Goal: Task Accomplishment & Management: Manage account settings

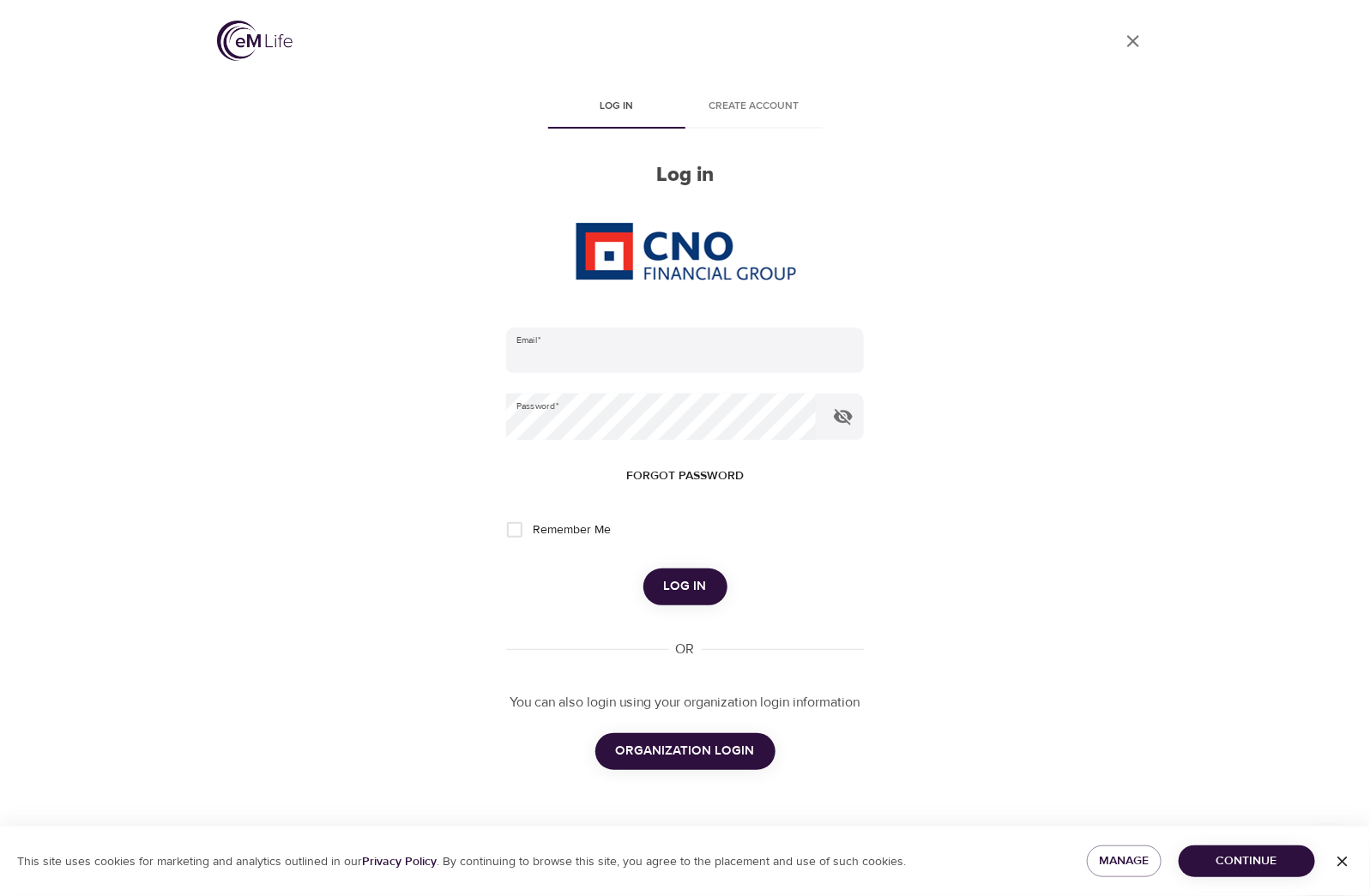
type input "[EMAIL_ADDRESS][DOMAIN_NAME]"
click at [699, 744] on span "ORGANIZATION LOGIN" at bounding box center [685, 751] width 139 height 23
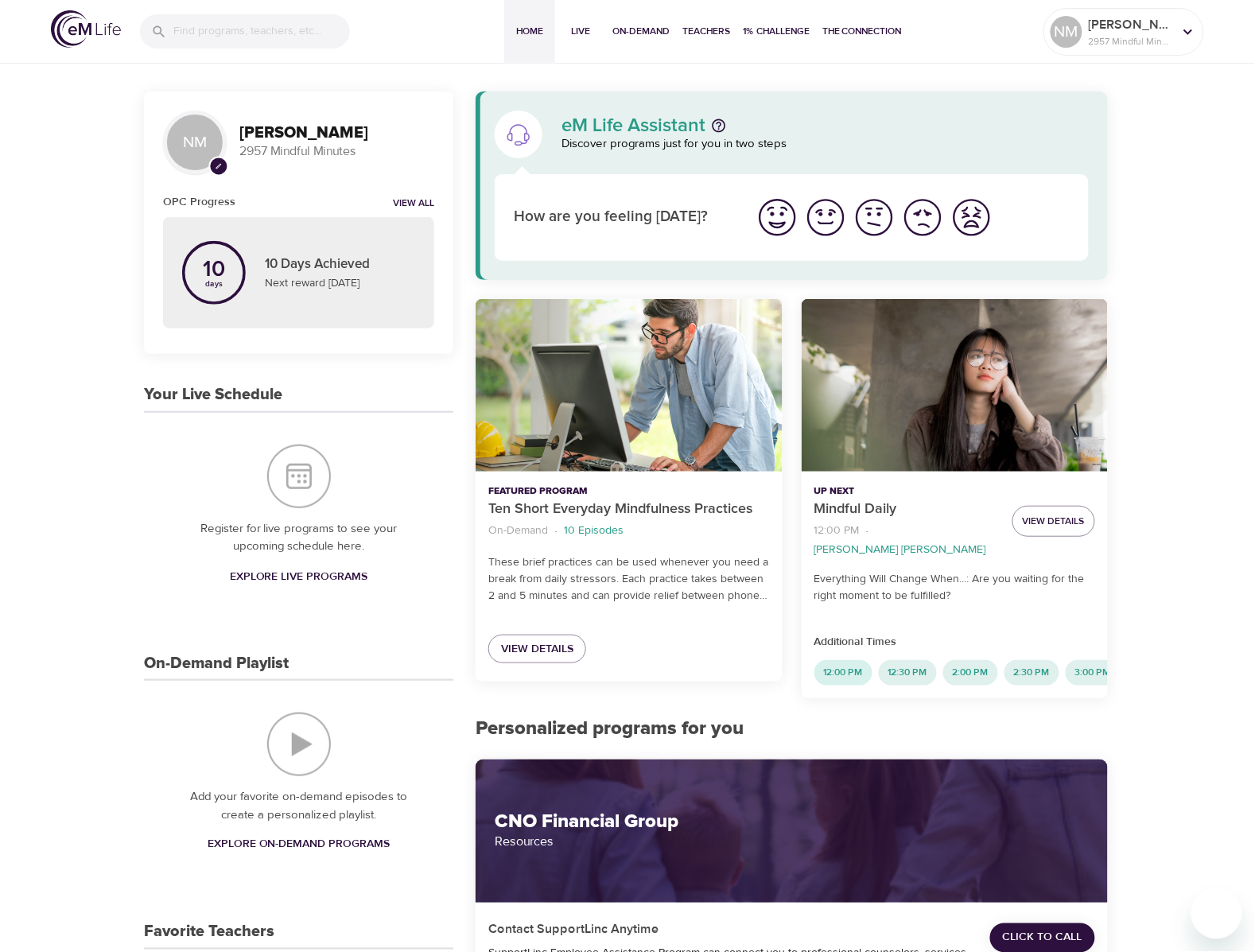
click at [829, 664] on div "12:00 PM" at bounding box center [843, 672] width 58 height 25
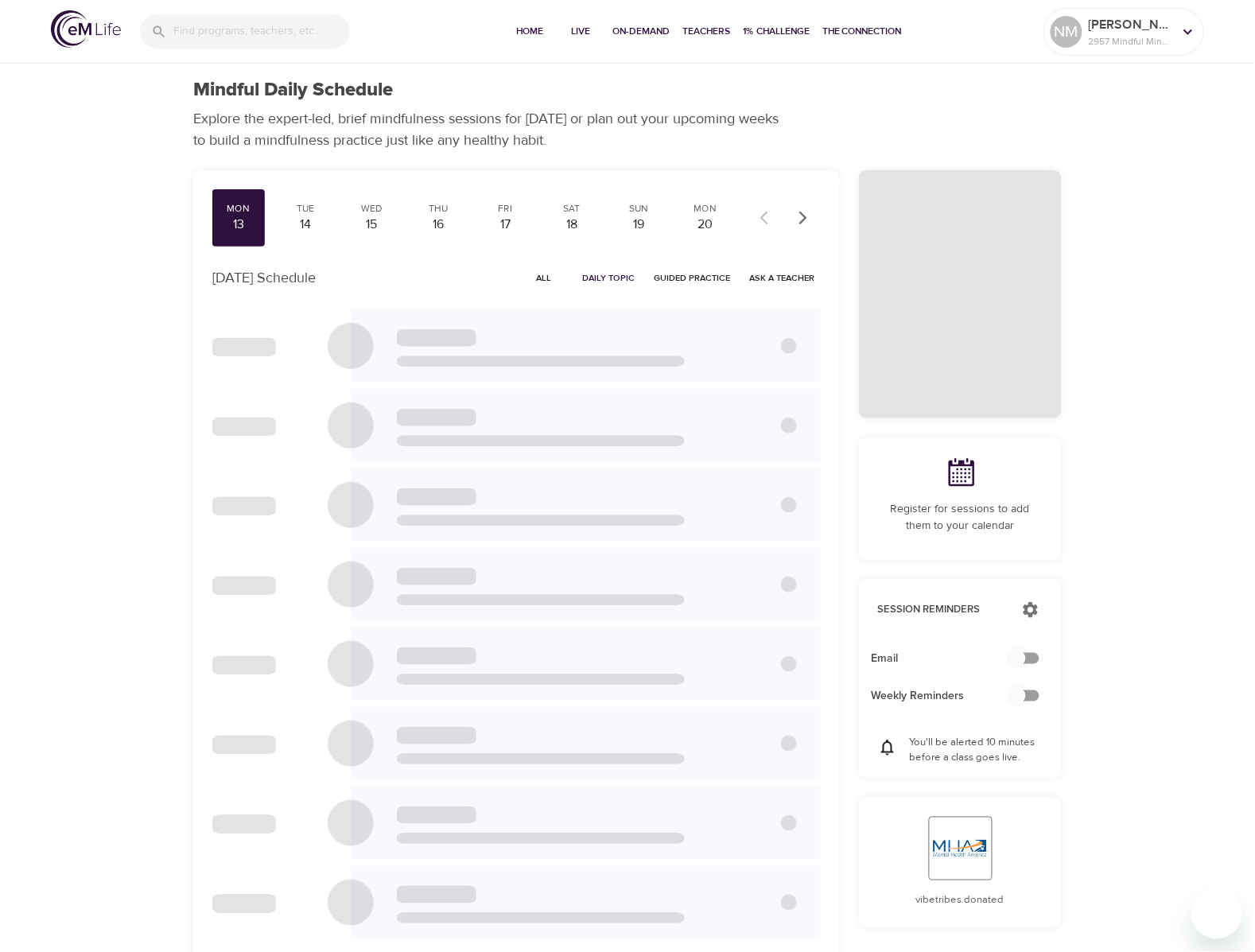
checkbox input "true"
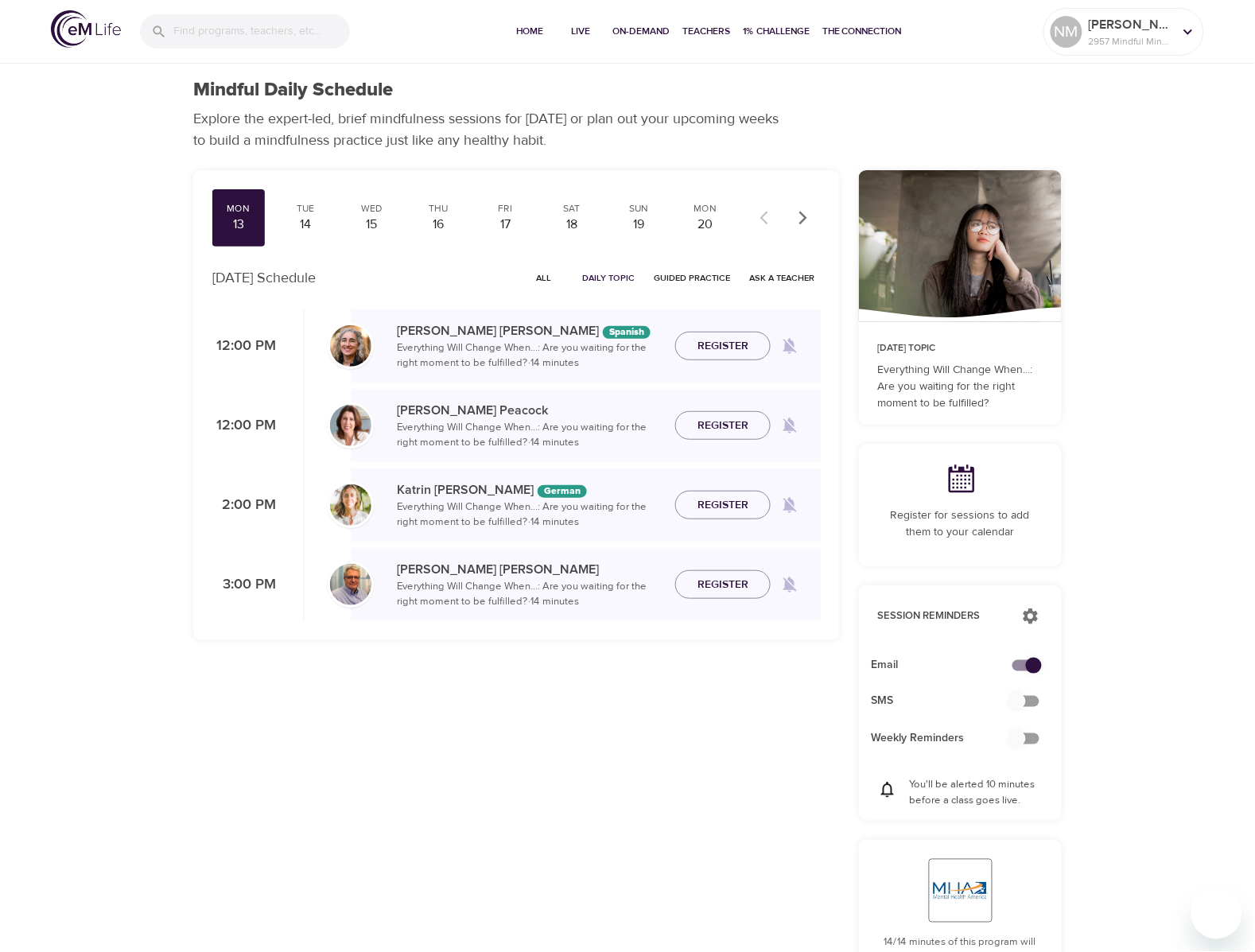
click at [541, 277] on span "All" at bounding box center [544, 278] width 38 height 15
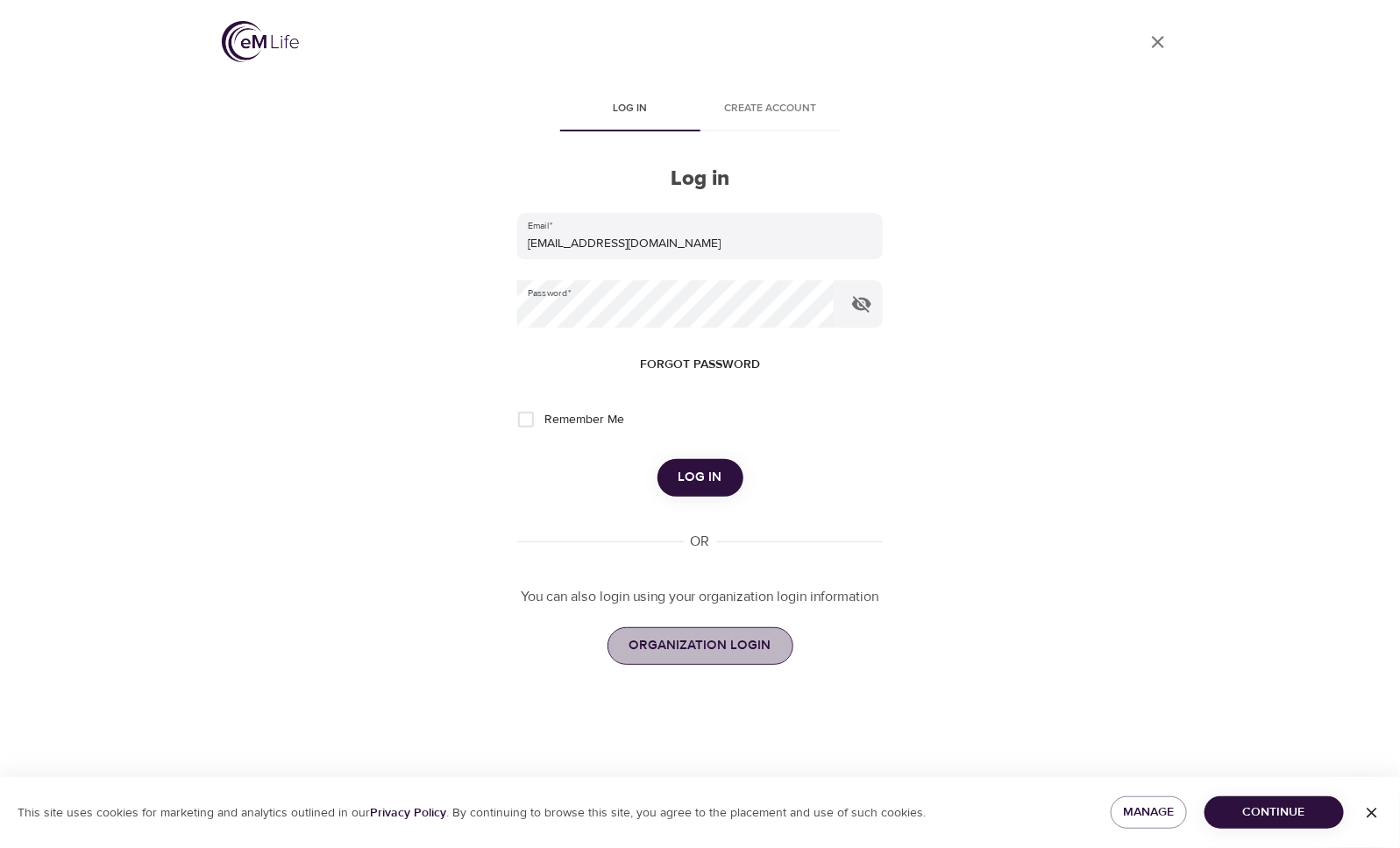
click at [730, 648] on span "ORGANIZATION LOGIN" at bounding box center [700, 646] width 142 height 23
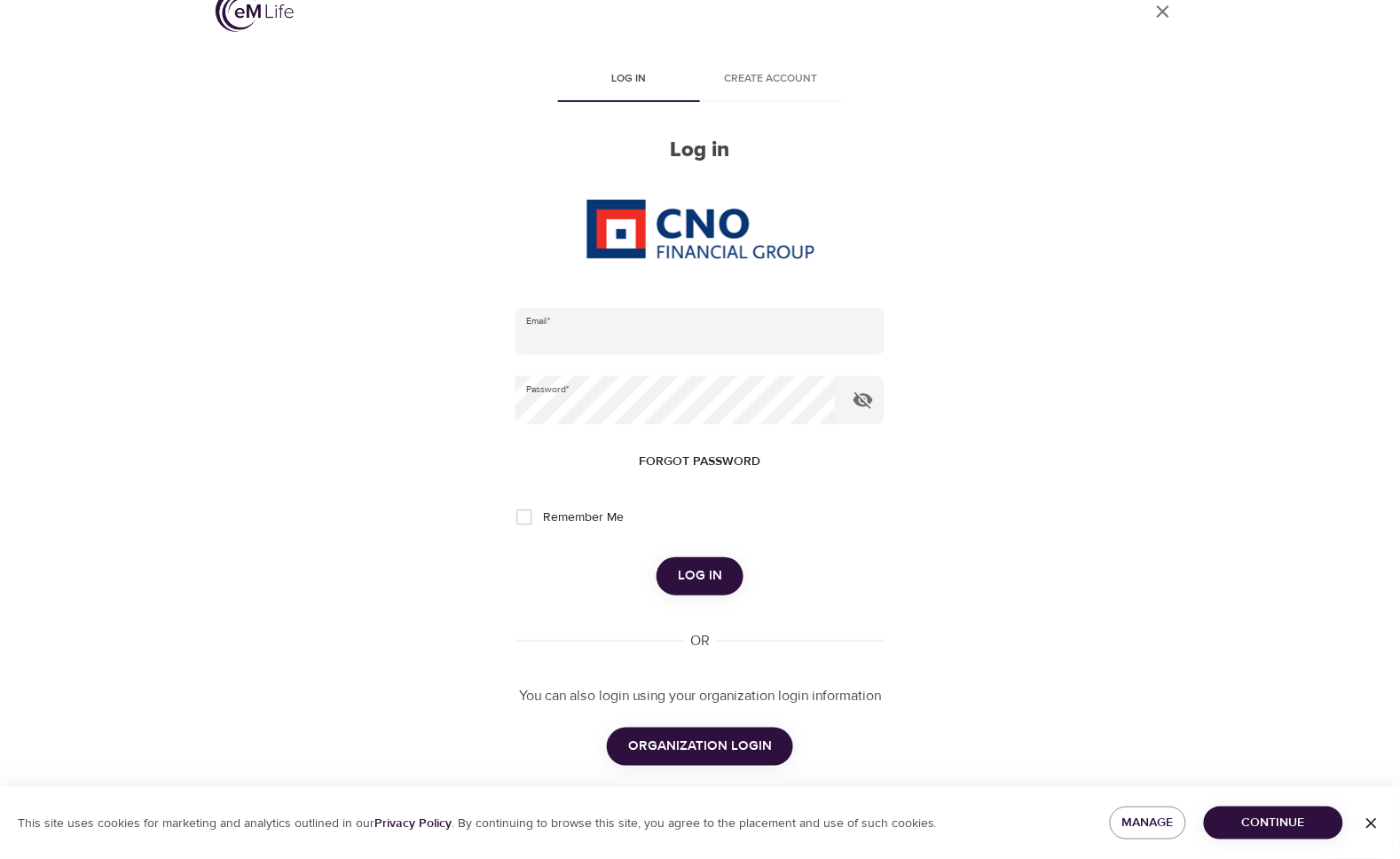
scroll to position [49, 0]
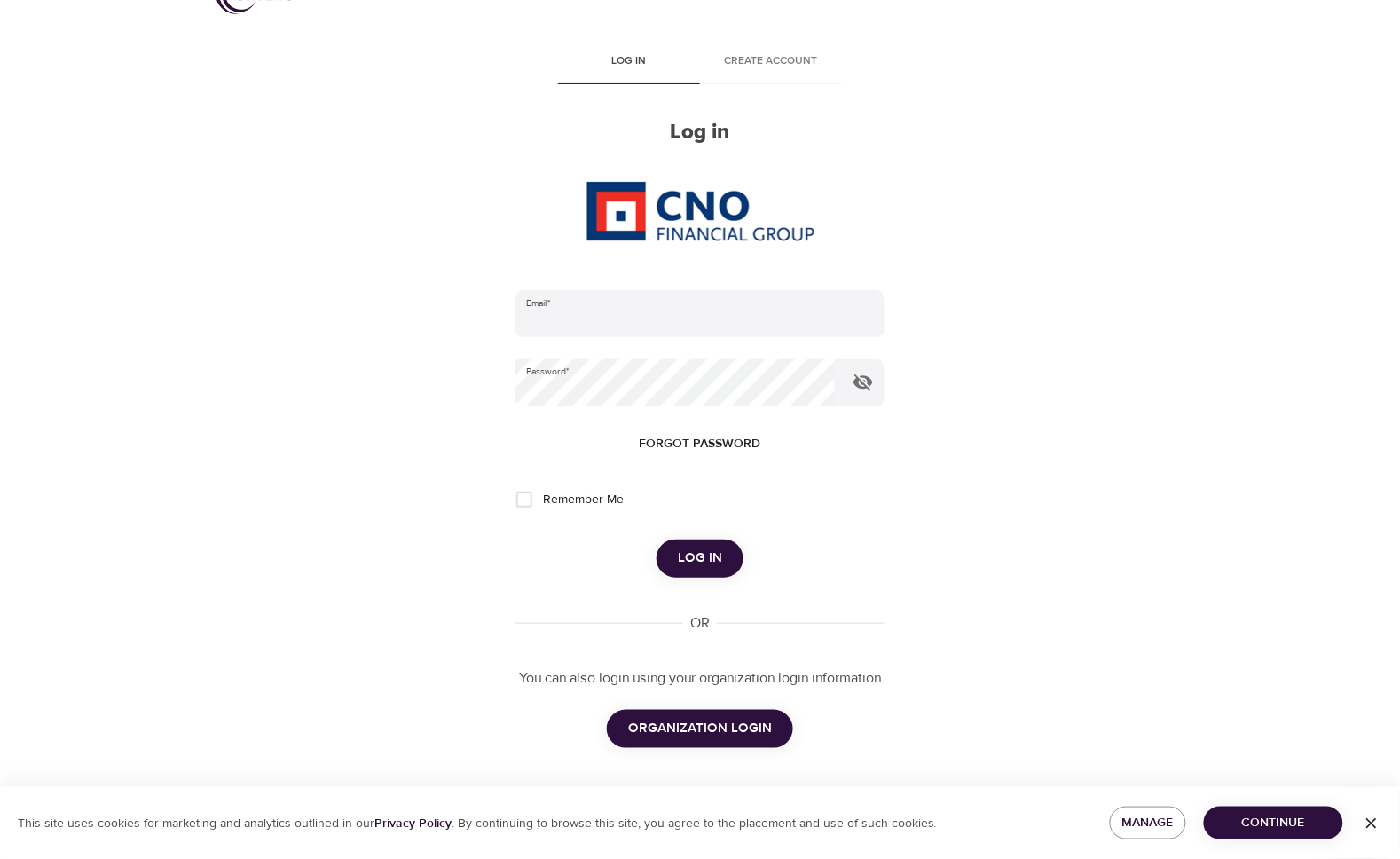
type input "[EMAIL_ADDRESS][DOMAIN_NAME]"
click at [686, 730] on span "ORGANIZATION LOGIN" at bounding box center [700, 729] width 144 height 24
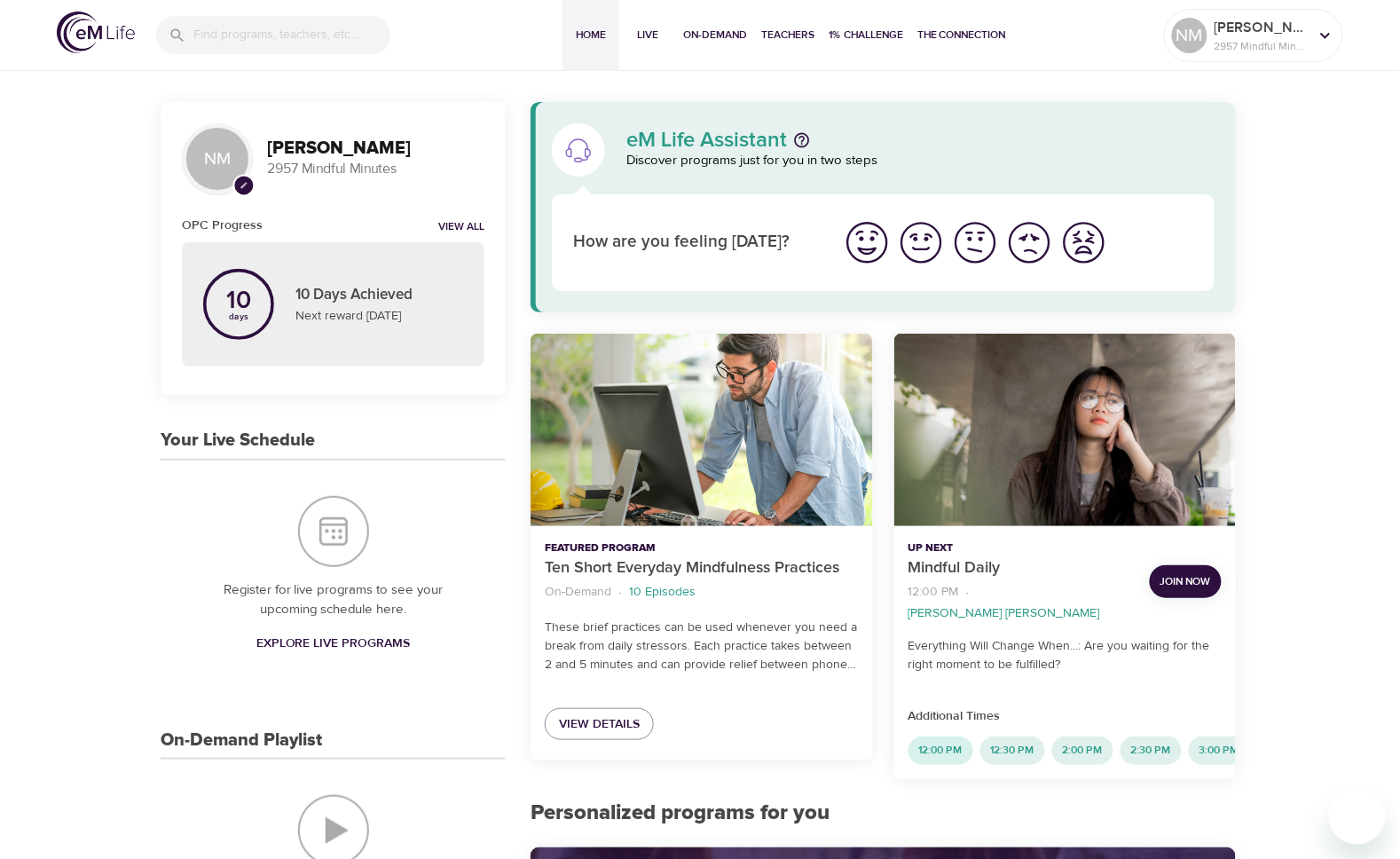
click at [936, 743] on span "12:00 PM" at bounding box center [941, 750] width 65 height 15
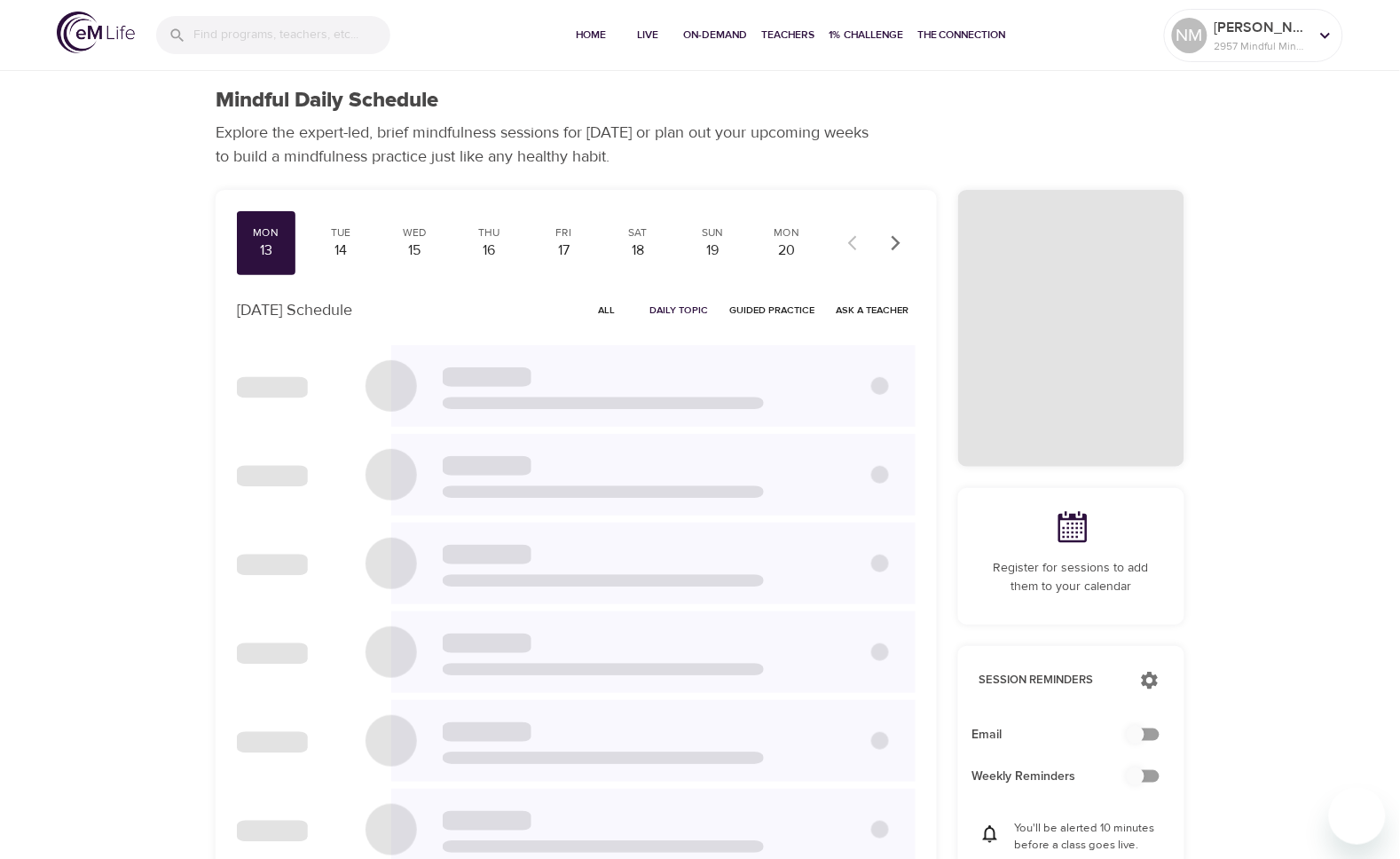
checkbox input "true"
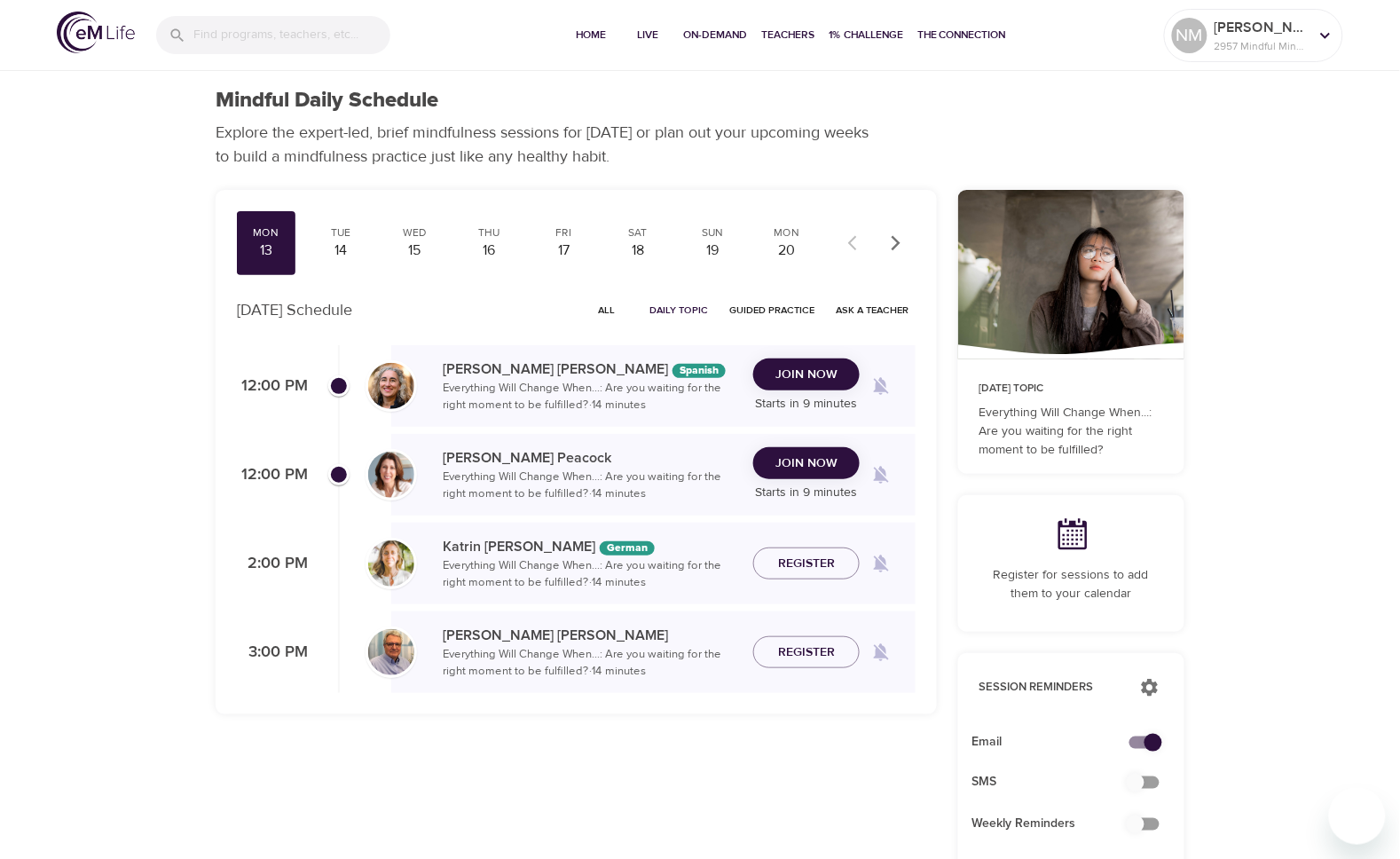
click at [822, 461] on span "Join Now" at bounding box center [806, 464] width 62 height 23
